Goal: Task Accomplishment & Management: Manage account settings

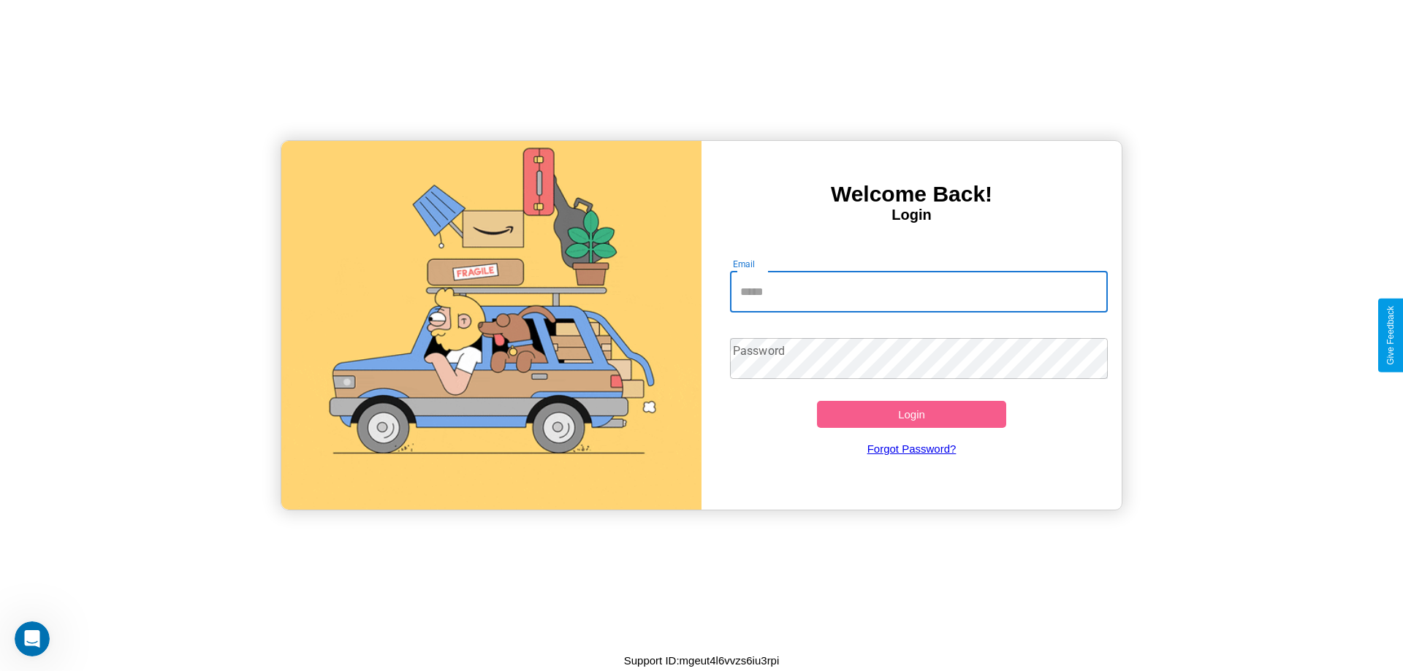
click at [918, 291] on input "Email" at bounding box center [919, 292] width 378 height 41
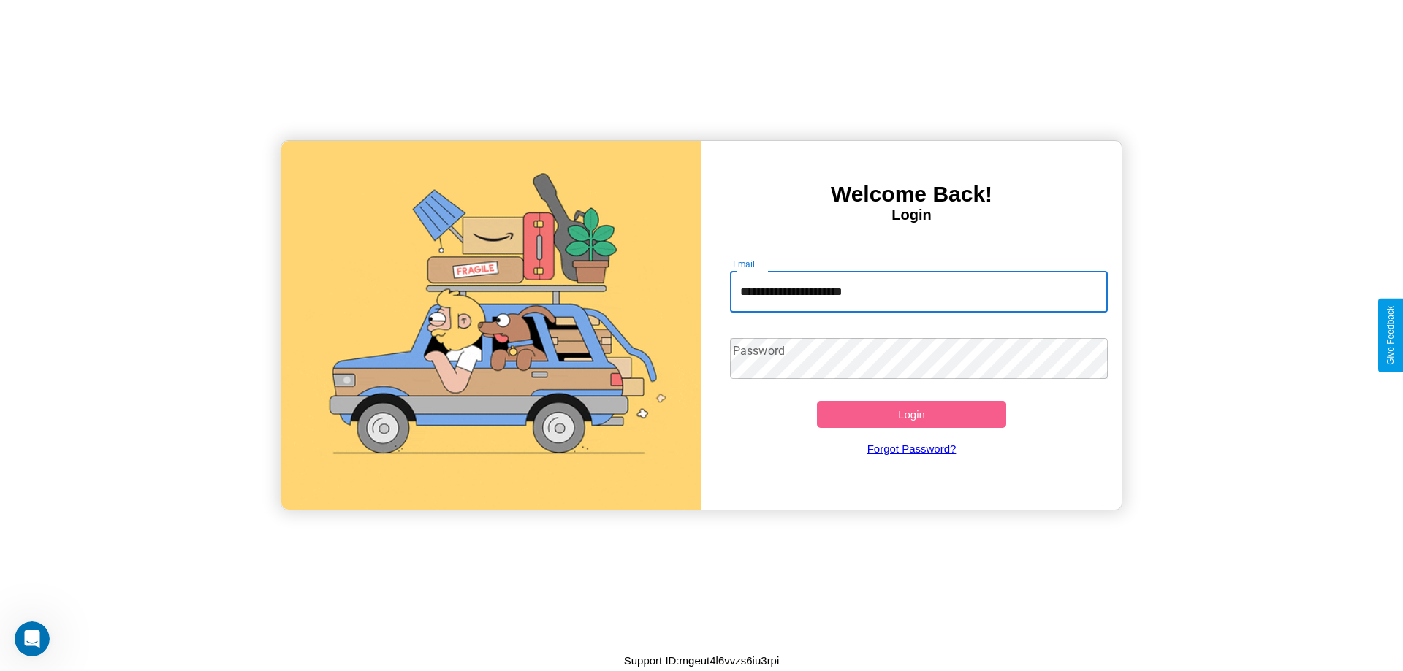
type input "**********"
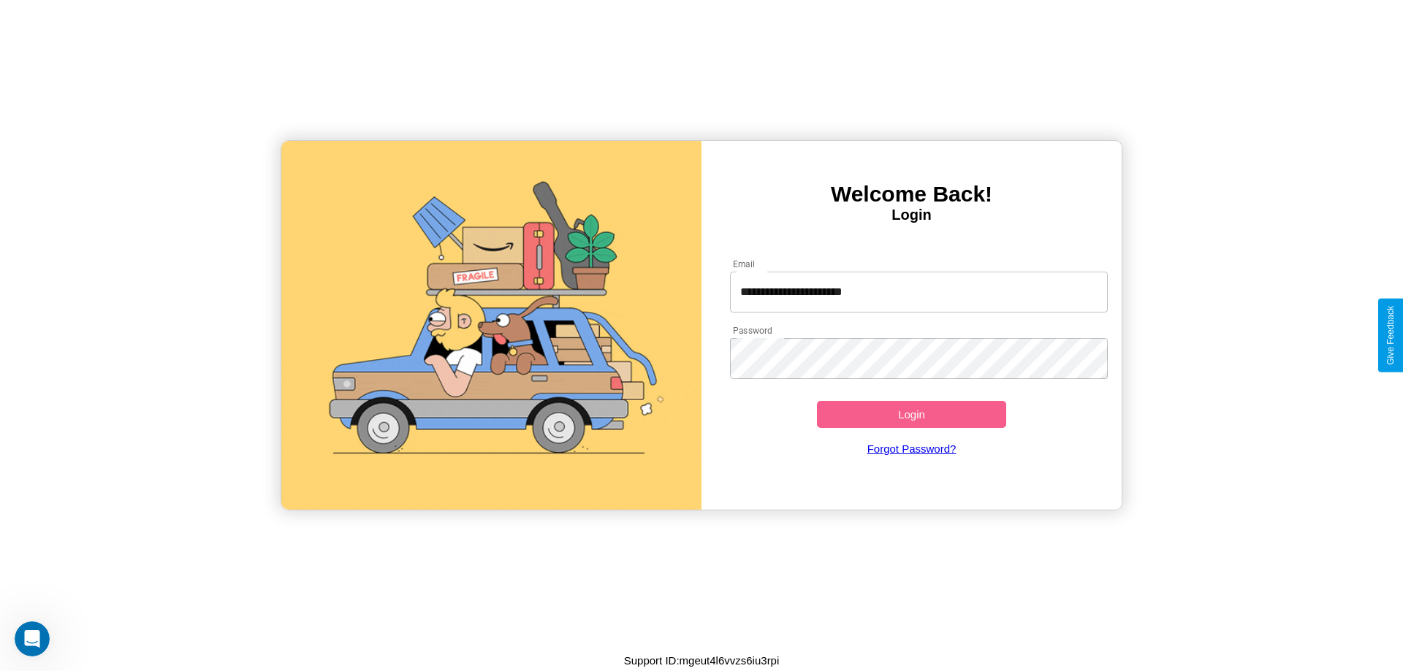
click at [911, 414] on button "Login" at bounding box center [911, 414] width 189 height 27
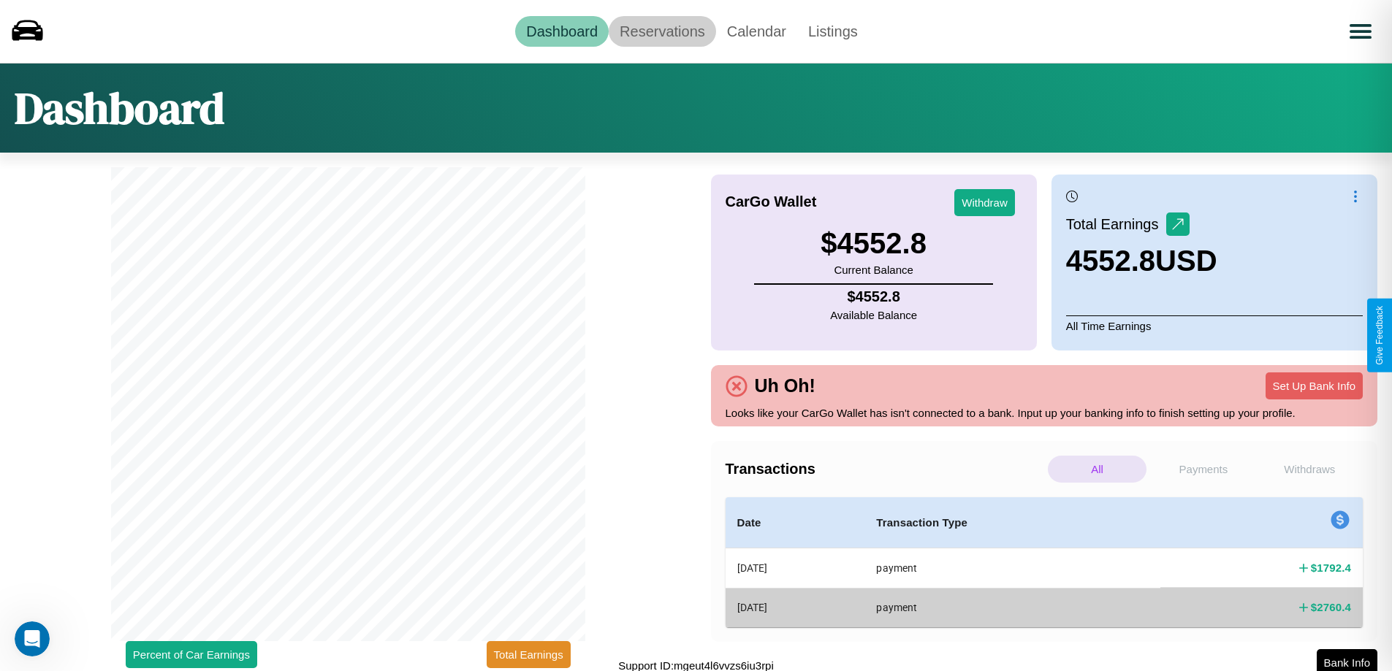
click at [662, 31] on link "Reservations" at bounding box center [661, 31] width 107 height 31
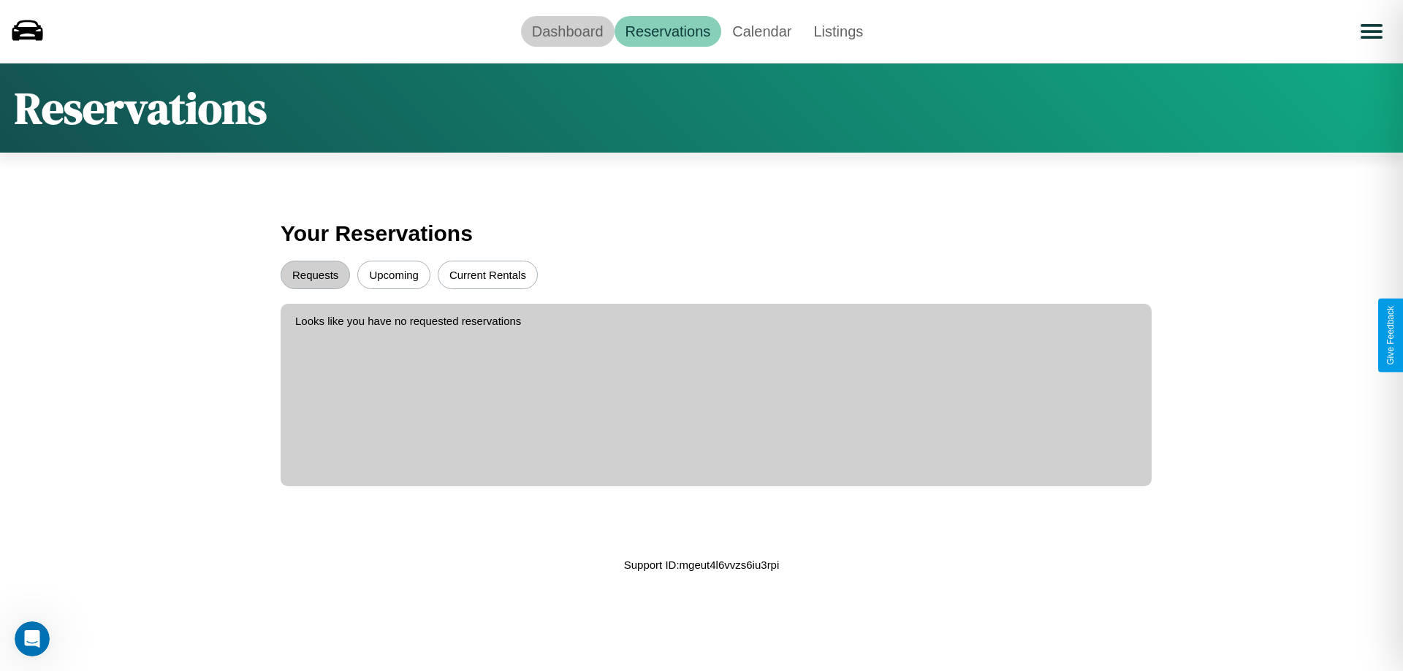
click at [567, 31] on link "Dashboard" at bounding box center [568, 31] width 94 height 31
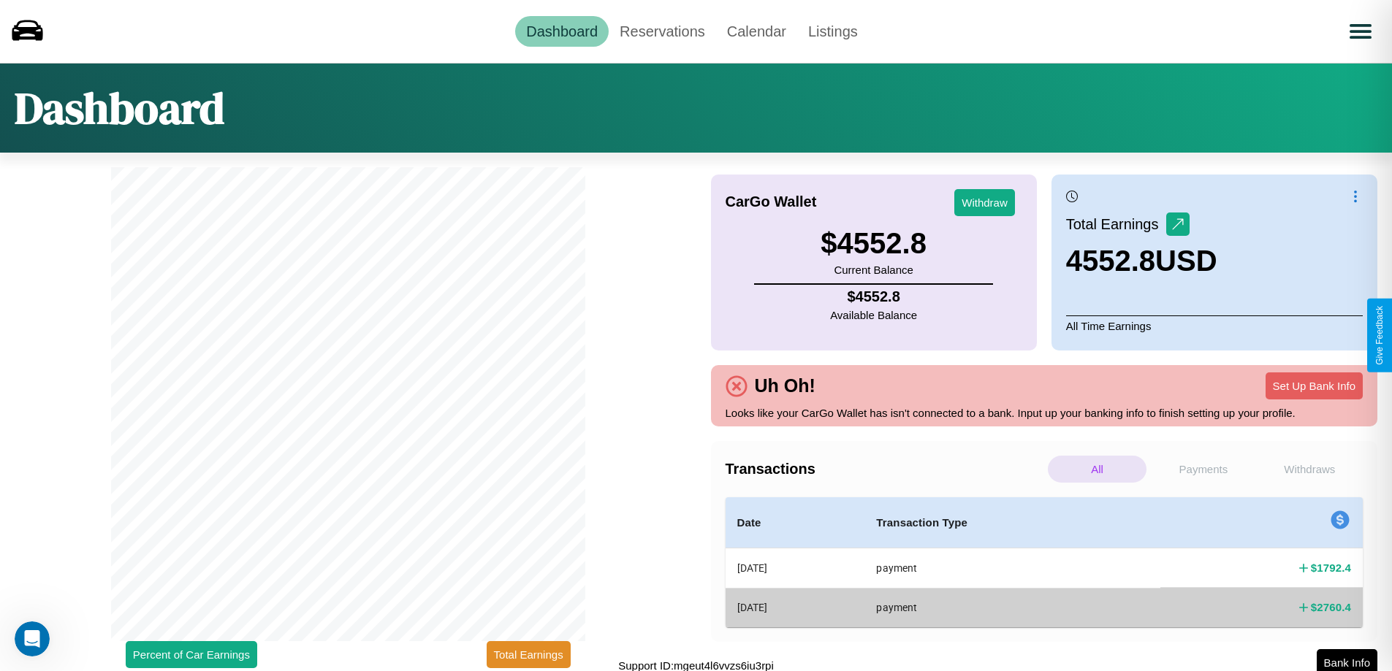
click at [1202, 469] on p "Payments" at bounding box center [1202, 469] width 99 height 27
click at [1309, 469] on p "Withdraws" at bounding box center [1309, 469] width 99 height 27
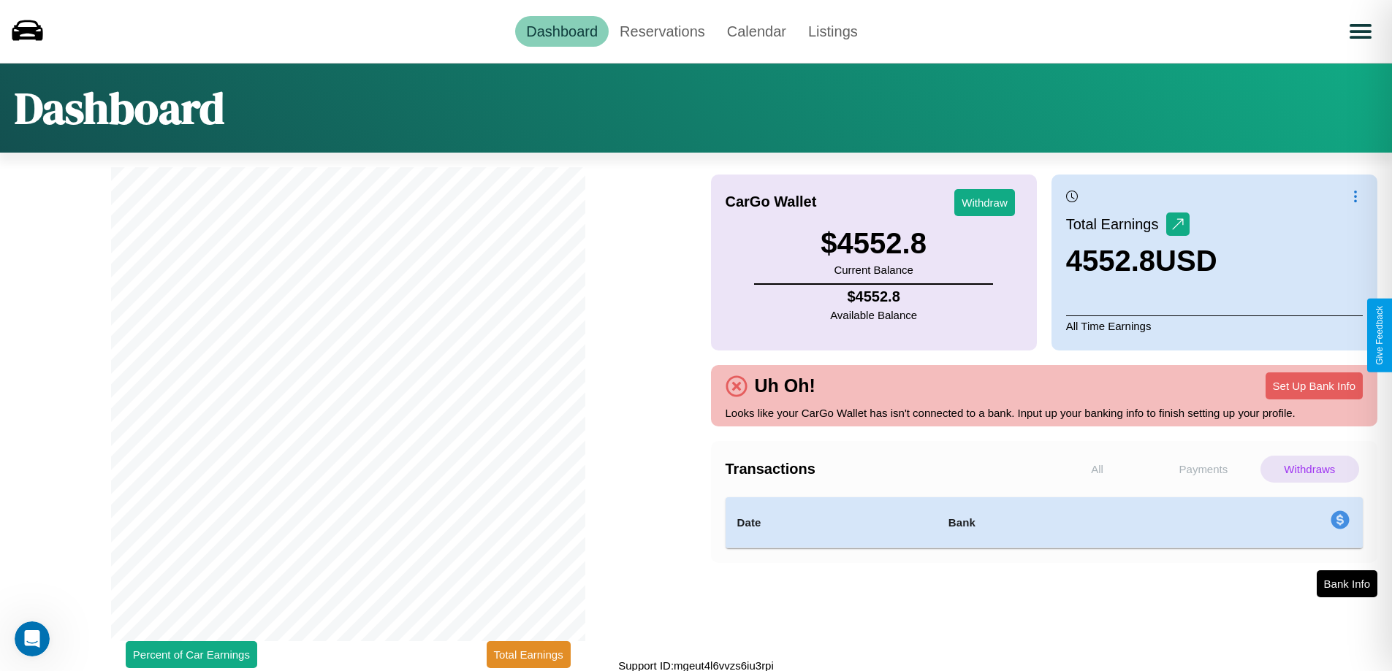
click at [1202, 469] on p "Payments" at bounding box center [1202, 469] width 99 height 27
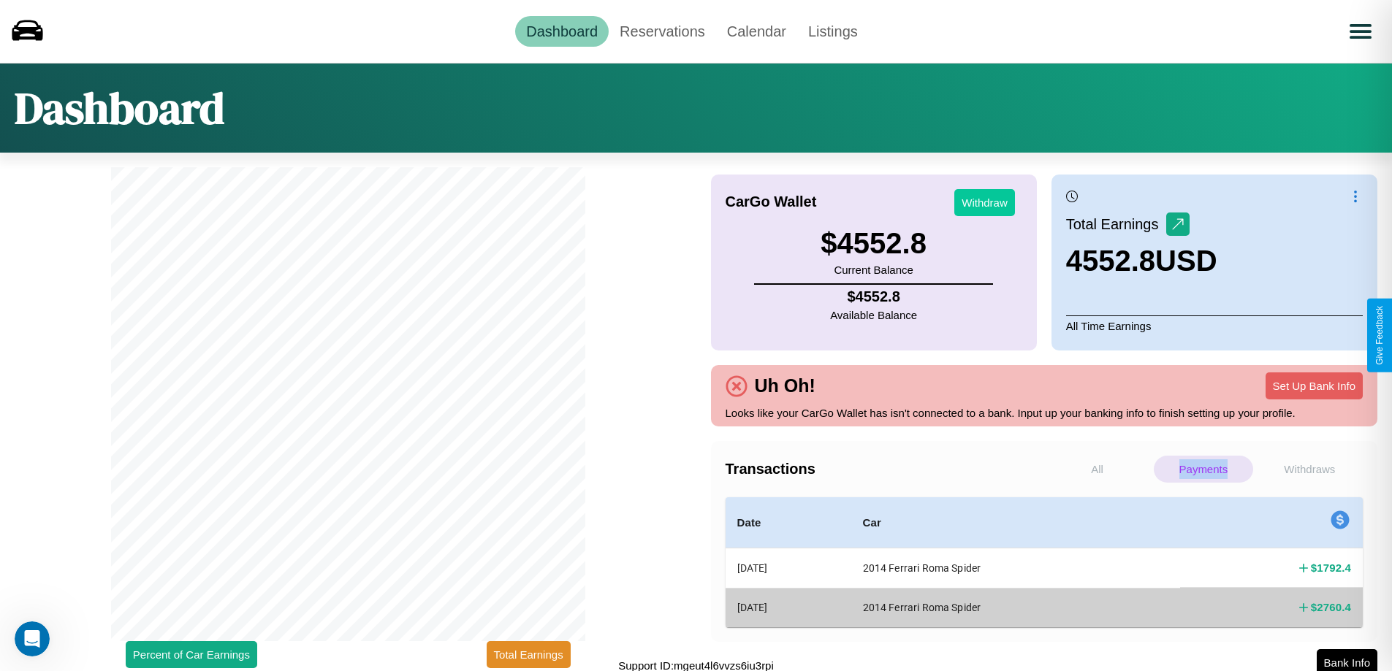
click at [984, 202] on button "Withdraw" at bounding box center [984, 202] width 61 height 27
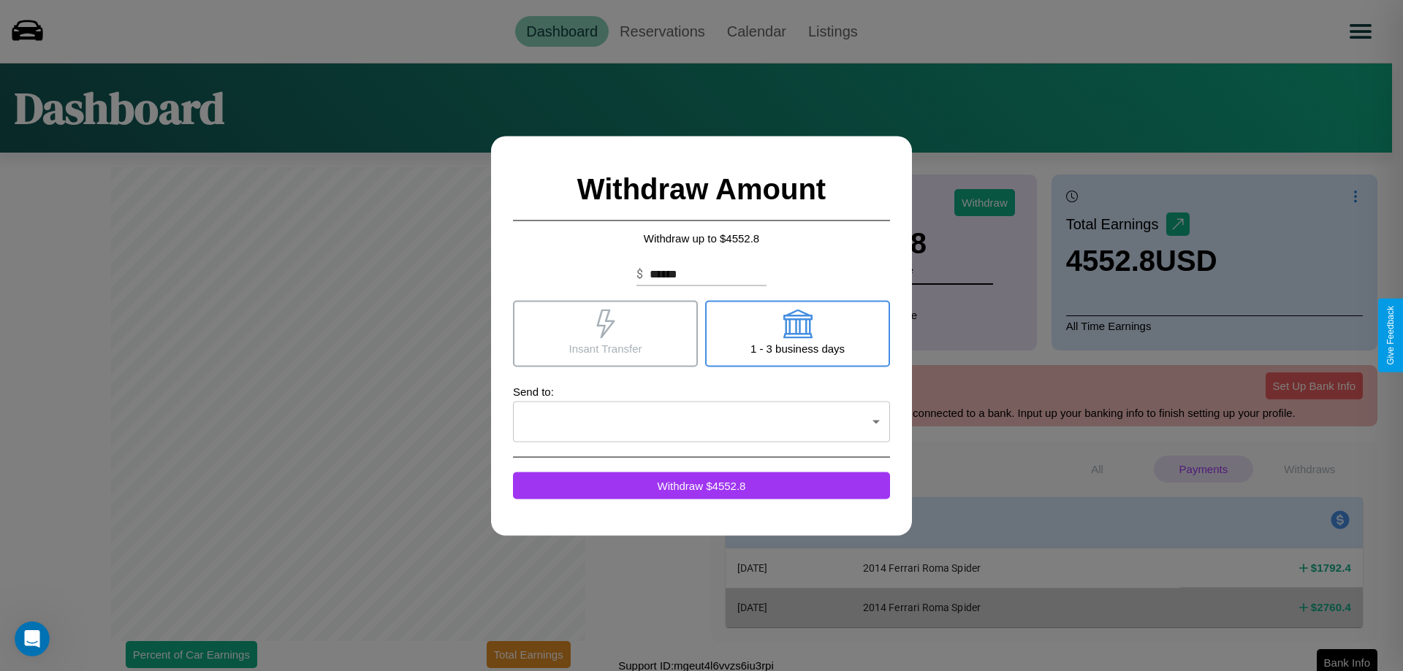
click at [797, 333] on icon at bounding box center [796, 323] width 29 height 29
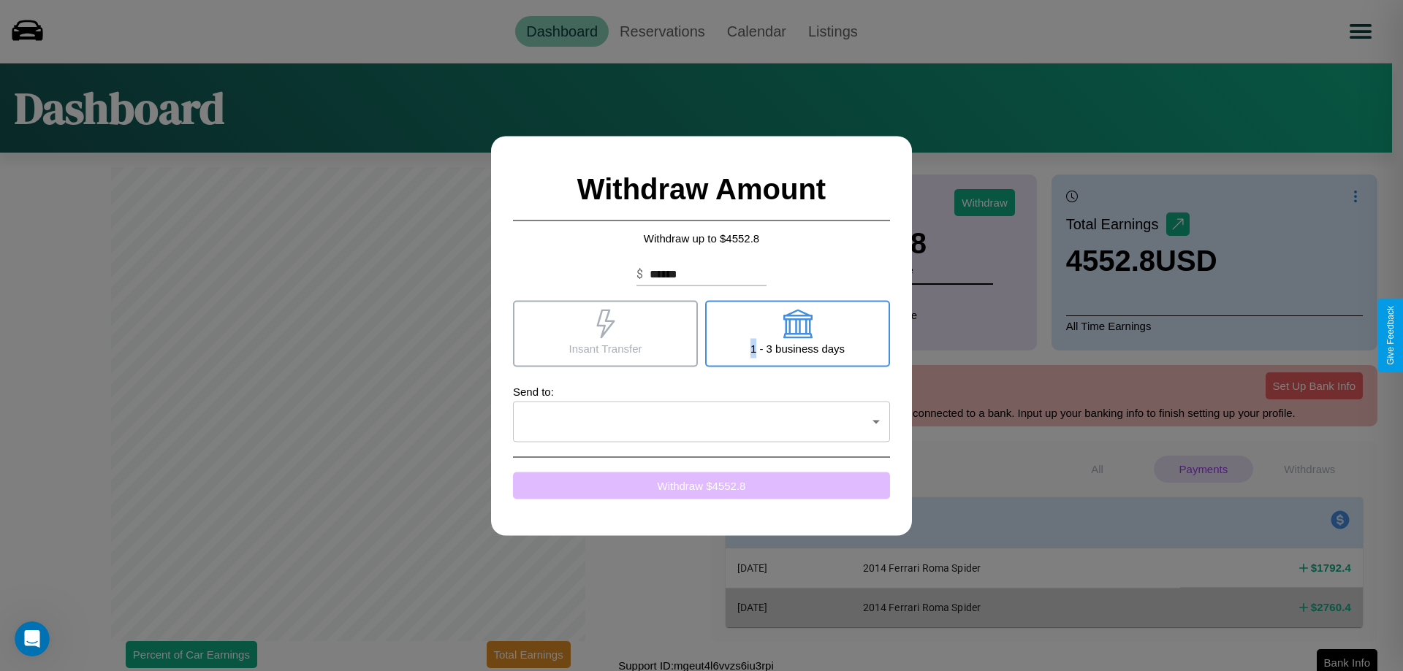
click at [701, 485] on button "Withdraw $ 4552.8" at bounding box center [701, 485] width 377 height 27
